Goal: Task Accomplishment & Management: Manage account settings

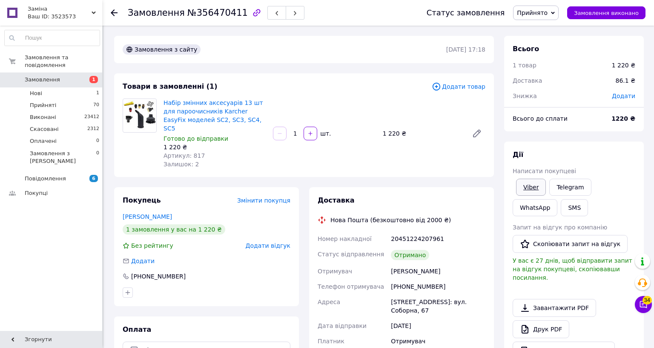
click at [546, 187] on link "Viber" at bounding box center [531, 187] width 30 height 17
click at [639, 15] on span "Замовлення виконано" at bounding box center [606, 13] width 65 height 6
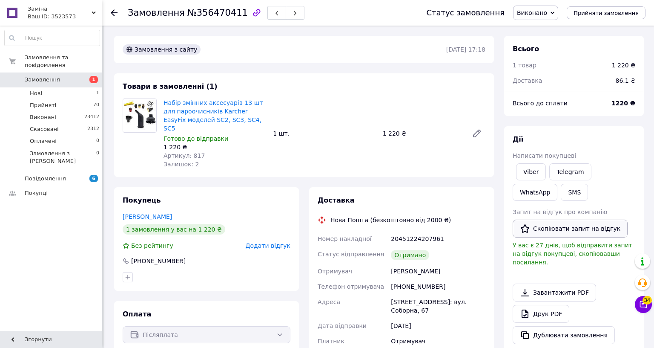
click at [628, 225] on button "Скопіювати запит на відгук" at bounding box center [570, 228] width 115 height 18
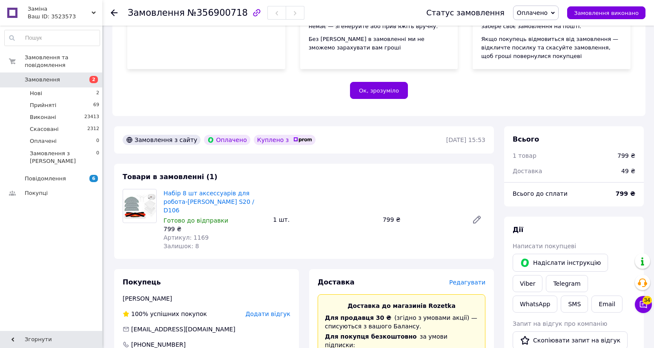
scroll to position [170, 0]
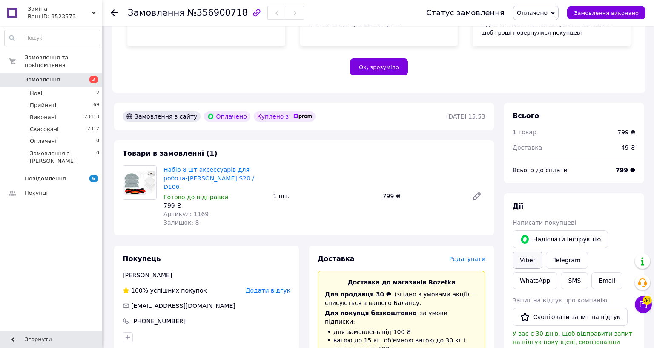
click at [543, 251] on link "Viber" at bounding box center [528, 259] width 30 height 17
click at [559, 18] on span "Оплачено" at bounding box center [536, 13] width 46 height 14
click at [559, 29] on li "Прийнято" at bounding box center [536, 29] width 45 height 13
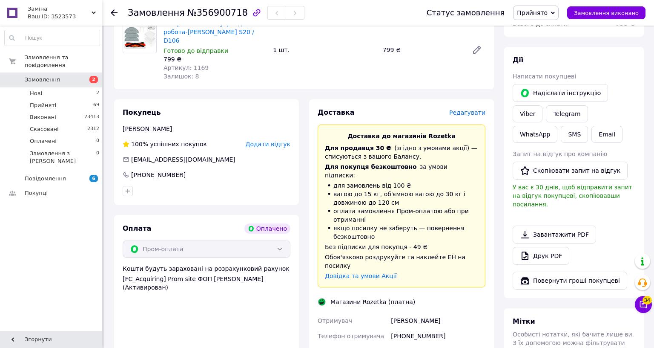
scroll to position [284, 0]
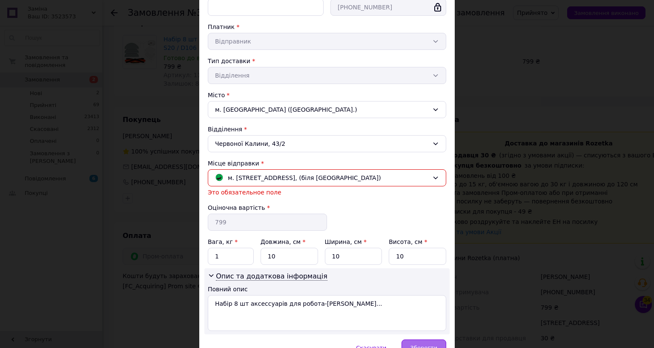
click at [455, 337] on div "Спосіб доставки Магазини Rozetka (платна) Прізвище отримувача * Гамаюнова Ім'я …" at bounding box center [327, 125] width 256 height 427
click at [438, 344] on span "Зберегти" at bounding box center [424, 347] width 27 height 6
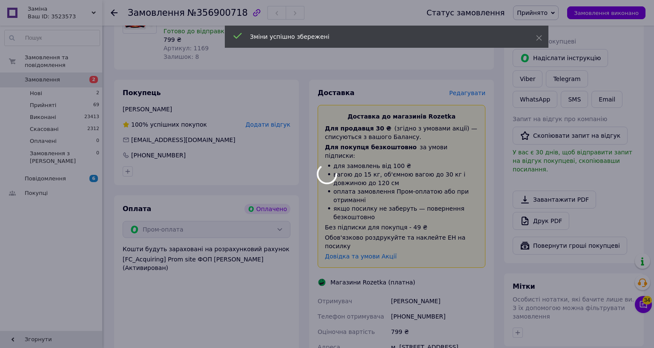
scroll to position [341, 0]
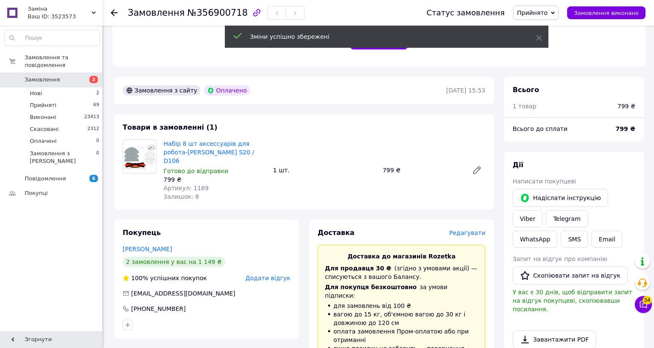
scroll to position [170, 0]
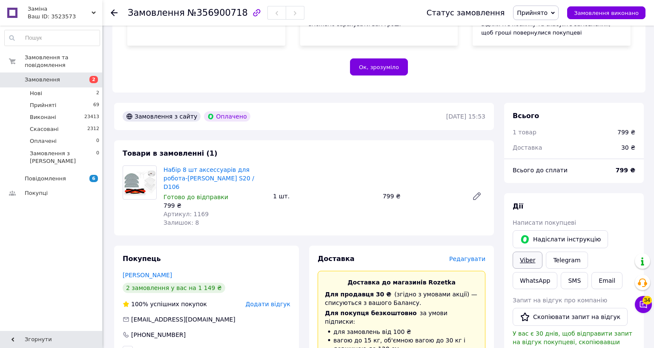
click at [543, 251] on link "Viber" at bounding box center [528, 259] width 30 height 17
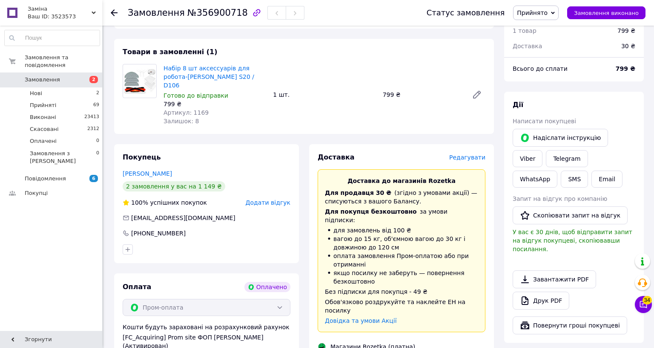
scroll to position [284, 0]
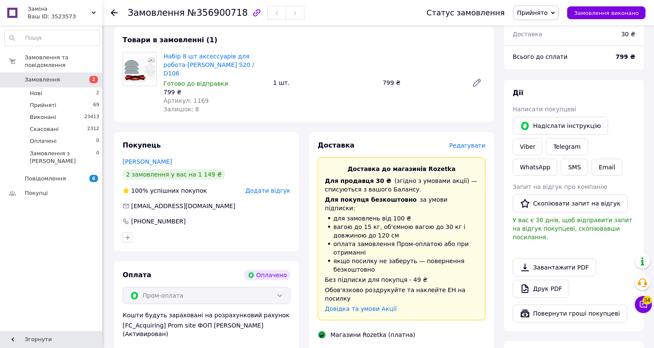
drag, startPoint x: 591, startPoint y: 257, endPoint x: 423, endPoint y: 259, distance: 168.8
copy div "Номер накладної PRM-414684557"
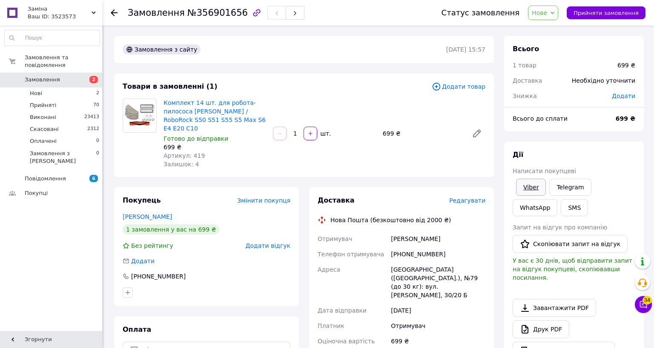
click at [546, 189] on link "Viber" at bounding box center [531, 187] width 30 height 17
click at [548, 10] on span "Нове" at bounding box center [539, 12] width 15 height 7
click at [568, 30] on li "Прийнято" at bounding box center [548, 29] width 39 height 13
drag, startPoint x: 585, startPoint y: 237, endPoint x: 534, endPoint y: 233, distance: 50.8
click at [487, 233] on div "Отримувач Лазаренко Олександр Телефон отримувача +380638356213 Адреса м. Київ (…" at bounding box center [401, 317] width 171 height 172
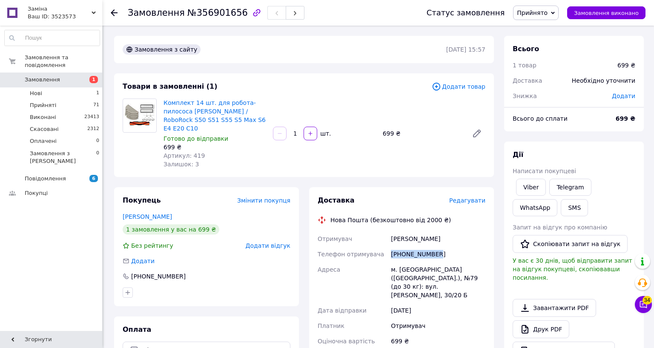
click at [487, 246] on div "[PHONE_NUMBER]" at bounding box center [438, 253] width 98 height 15
click at [636, 175] on div "Написати покупцеві" at bounding box center [574, 171] width 123 height 9
click at [546, 182] on link "Viber" at bounding box center [531, 187] width 30 height 17
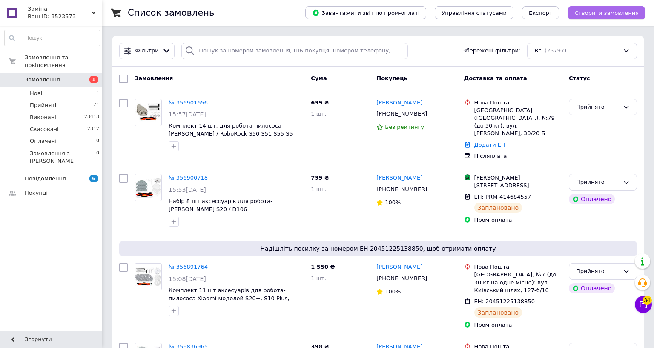
click at [639, 11] on span "Створити замовлення" at bounding box center [607, 13] width 64 height 6
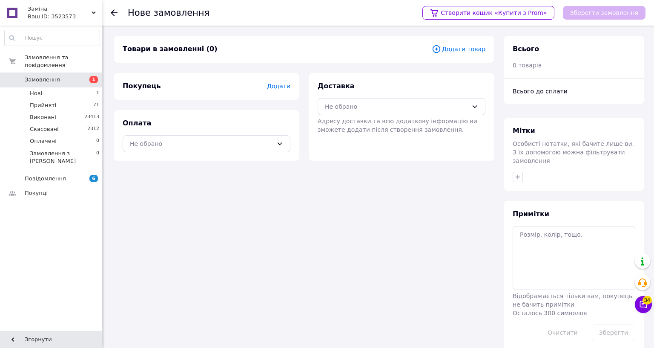
click at [291, 87] on span "Додати" at bounding box center [278, 86] width 23 height 7
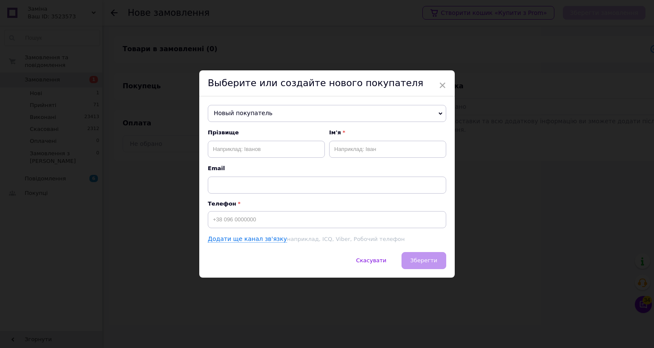
click at [377, 122] on span "Новый покупатель" at bounding box center [327, 113] width 239 height 17
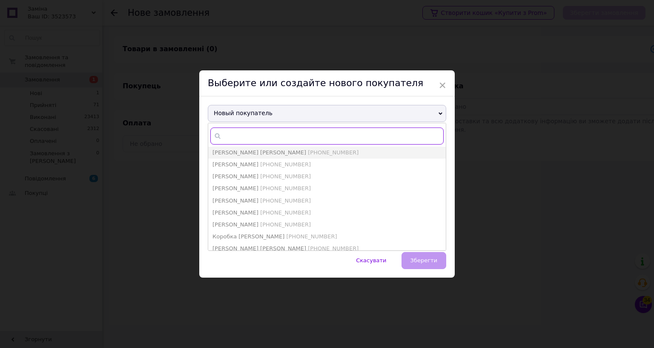
paste input "[PHONE_NUMBER]"
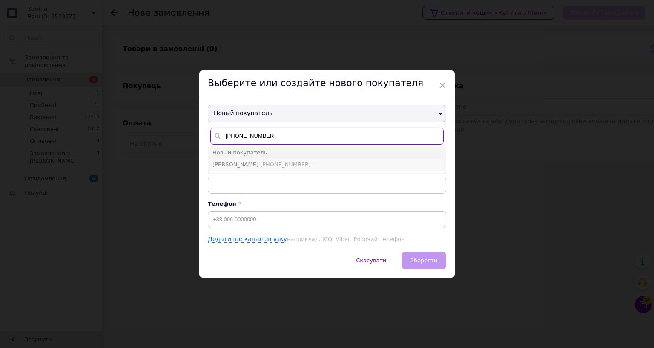
type input "[PHONE_NUMBER]"
click at [401, 170] on li "[PERSON_NAME] [PHONE_NUMBER]" at bounding box center [327, 165] width 238 height 12
type input "[PERSON_NAME]"
type input "[PHONE_NUMBER]"
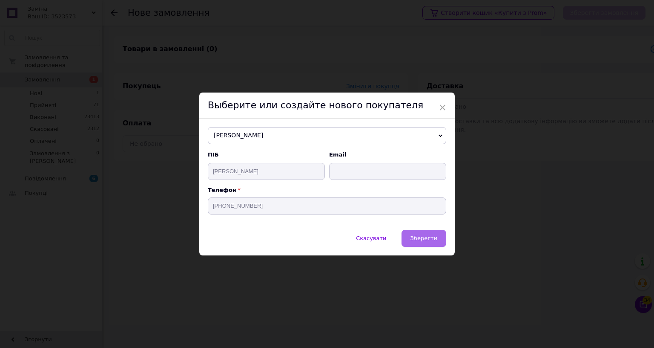
click at [447, 247] on button "Зберегти" at bounding box center [424, 238] width 45 height 17
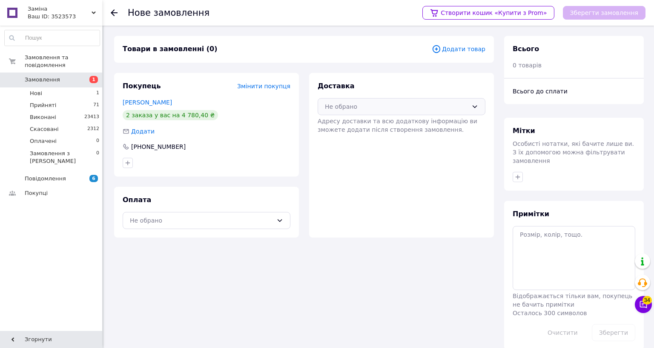
click at [468, 102] on div "Не обрано" at bounding box center [396, 106] width 143 height 9
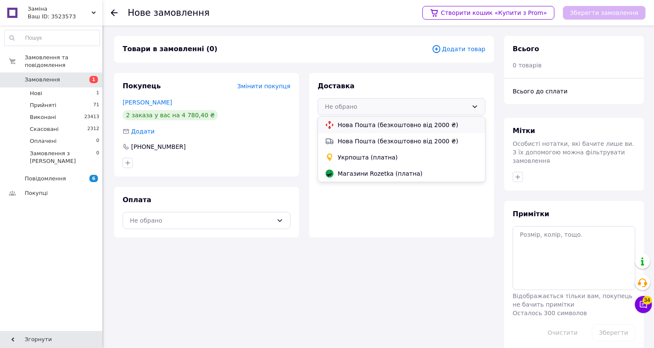
click at [471, 121] on span "Нова Пошта (безкоштовно від 2000 ₴)" at bounding box center [408, 125] width 141 height 9
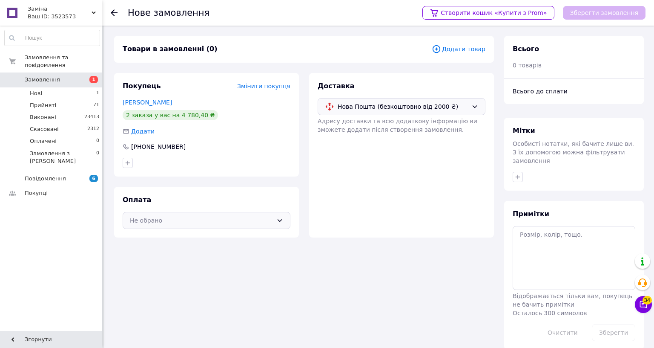
click at [212, 216] on div "Не обрано" at bounding box center [201, 220] width 143 height 9
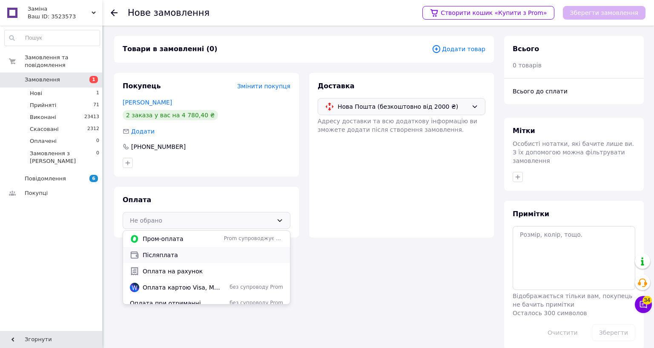
click at [200, 253] on span "Післяплата" at bounding box center [213, 255] width 141 height 9
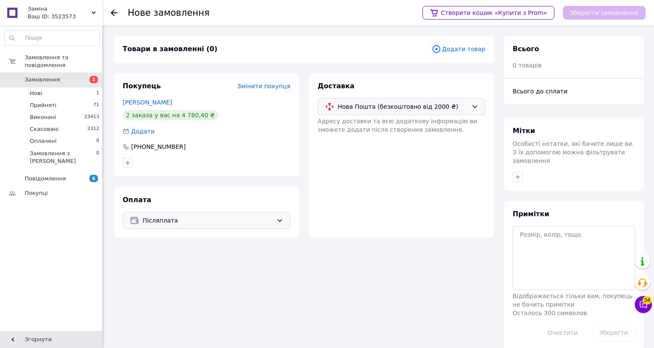
click at [486, 53] on span "Додати товар" at bounding box center [459, 48] width 54 height 9
